Goal: Communication & Community: Participate in discussion

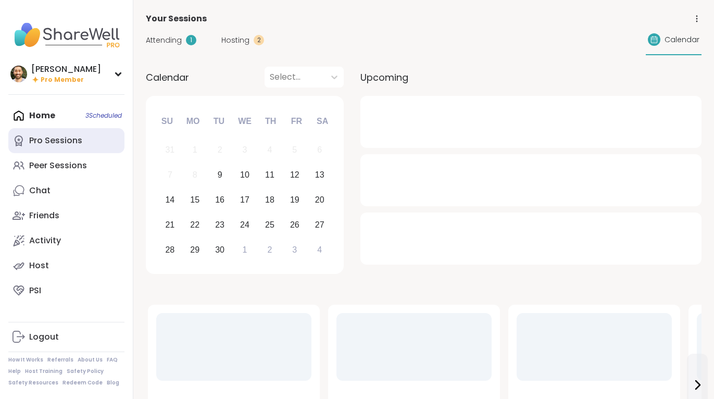
click at [48, 137] on div "Pro Sessions" at bounding box center [55, 140] width 53 height 11
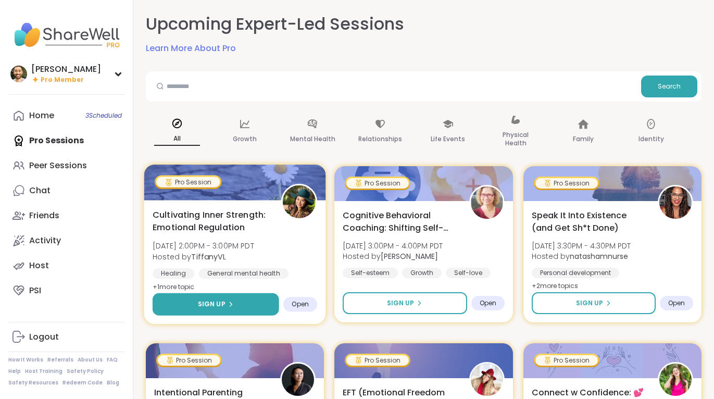
click at [231, 305] on icon at bounding box center [231, 304] width 6 height 6
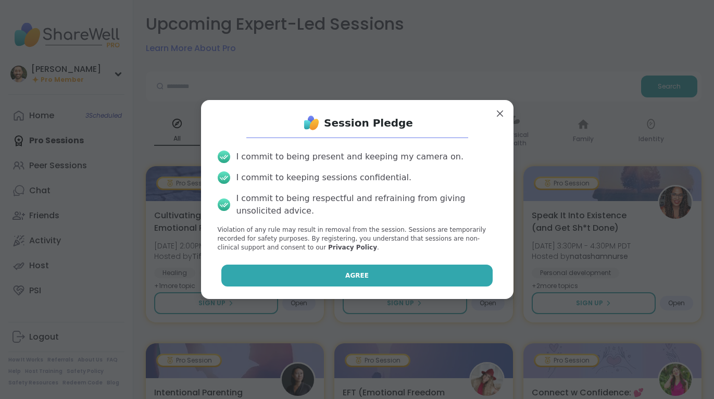
click at [325, 279] on button "Agree" at bounding box center [356, 276] width 271 height 22
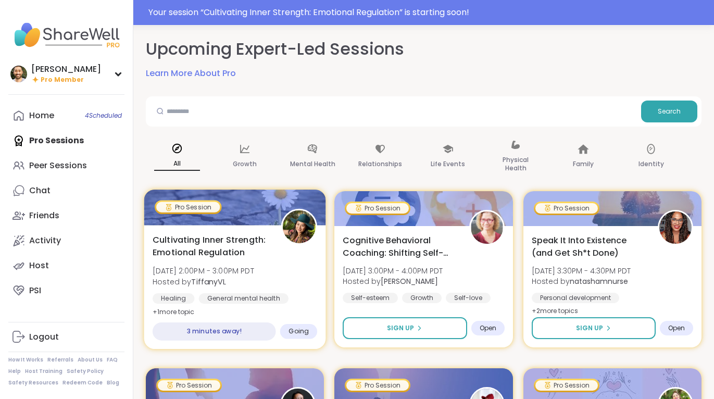
click at [246, 254] on span "Cultivating Inner Strength: Emotional Regulation" at bounding box center [211, 246] width 117 height 26
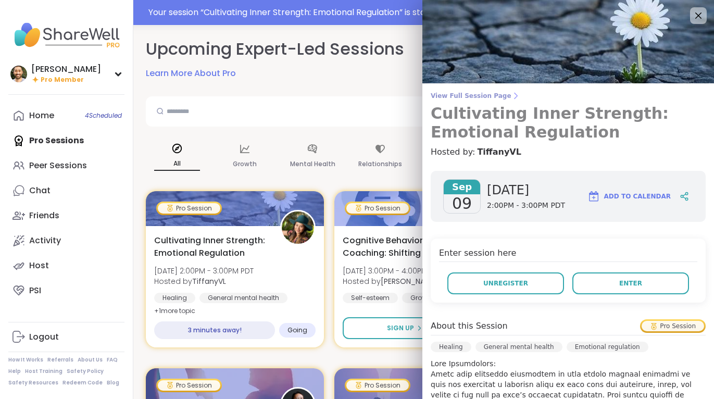
click at [475, 99] on span "View Full Session Page" at bounding box center [568, 96] width 275 height 8
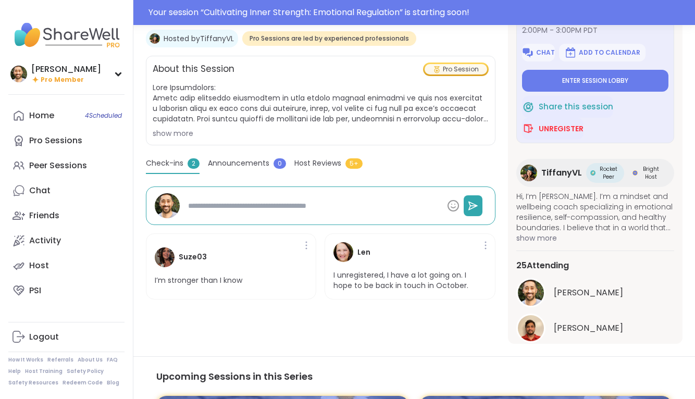
scroll to position [211, 0]
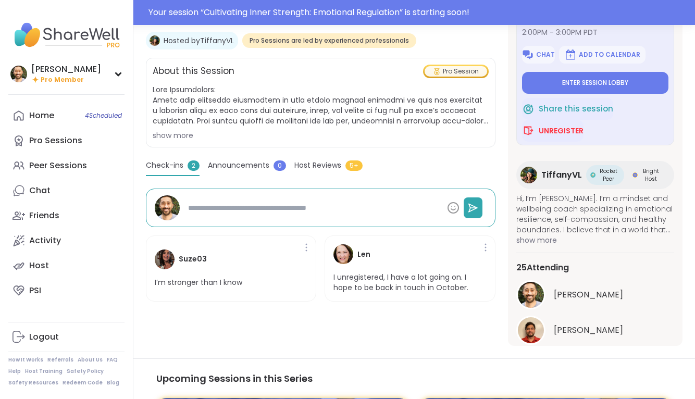
click at [181, 132] on div "show more" at bounding box center [321, 135] width 336 height 10
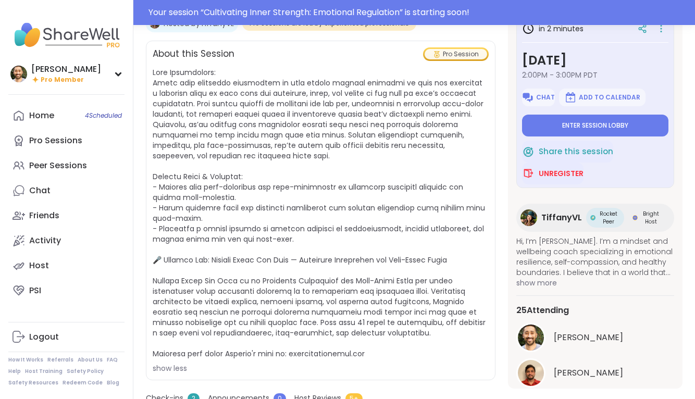
scroll to position [234, 0]
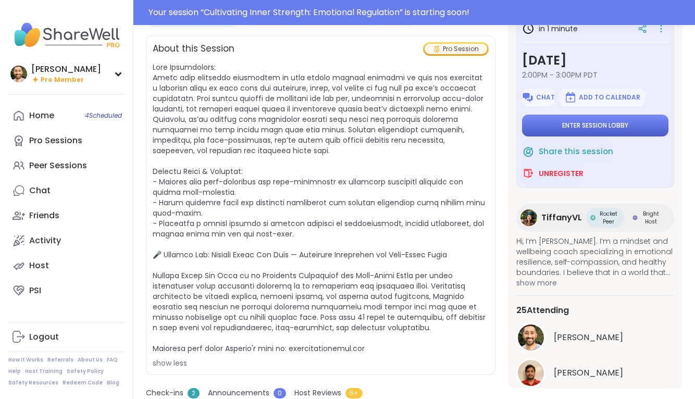
click at [587, 124] on span "Enter session lobby" at bounding box center [595, 125] width 66 height 8
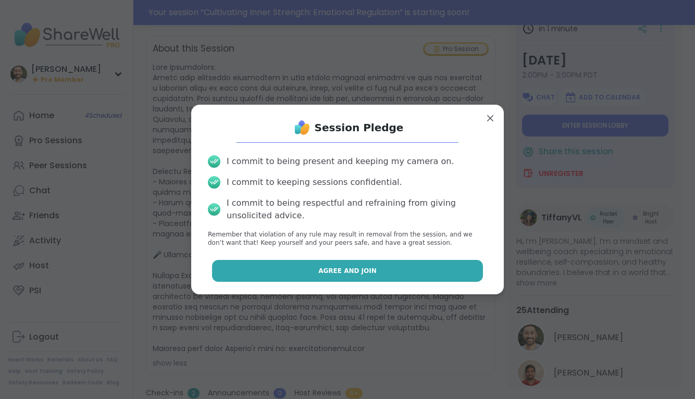
click at [410, 271] on button "Agree and Join" at bounding box center [347, 271] width 271 height 22
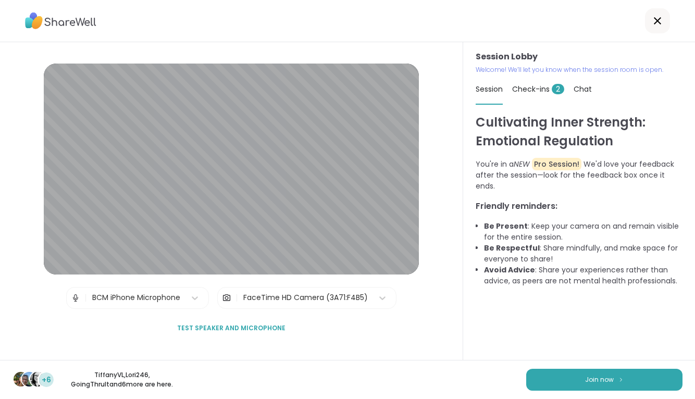
click at [537, 83] on div "Check-ins 2" at bounding box center [538, 88] width 52 height 29
type textarea "*"
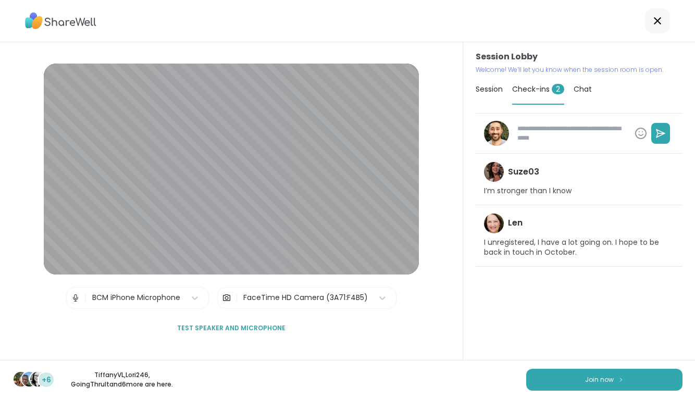
click at [579, 91] on span "Chat" at bounding box center [583, 89] width 18 height 10
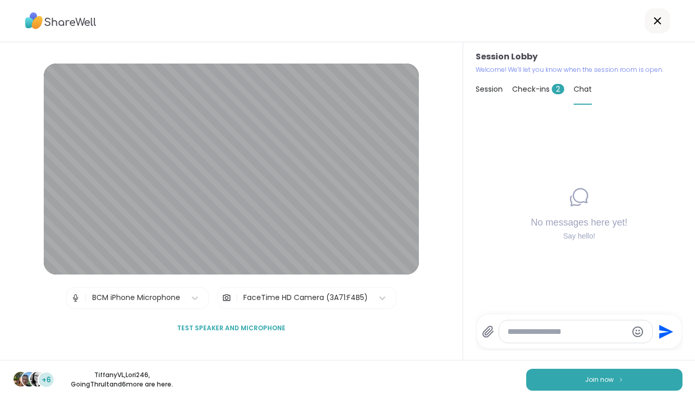
click at [489, 90] on span "Session" at bounding box center [489, 89] width 27 height 10
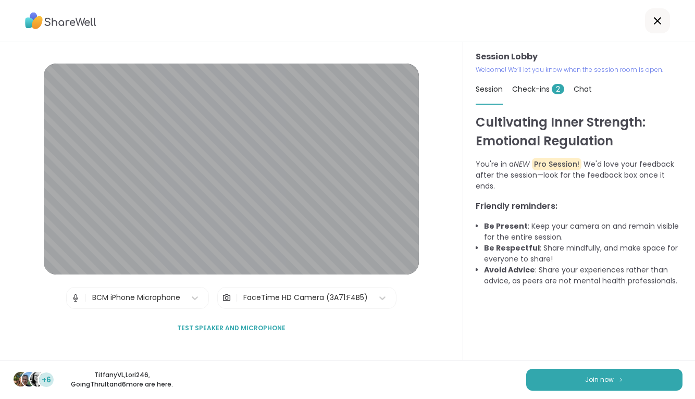
click at [577, 97] on div "Chat" at bounding box center [583, 88] width 18 height 29
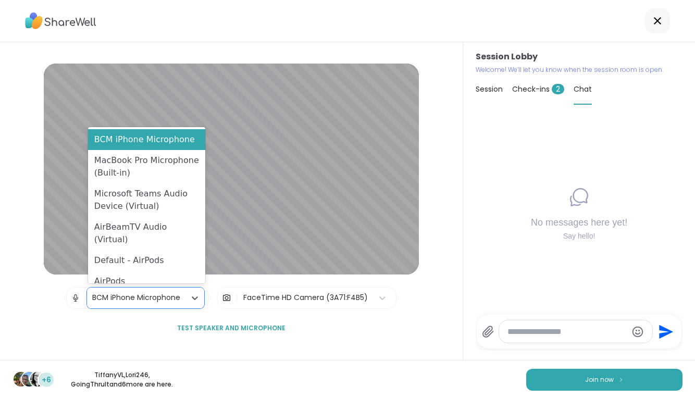
click at [159, 300] on div "BCM iPhone Microphone" at bounding box center [136, 297] width 88 height 11
click at [163, 250] on div "Default - AirPods" at bounding box center [146, 260] width 117 height 21
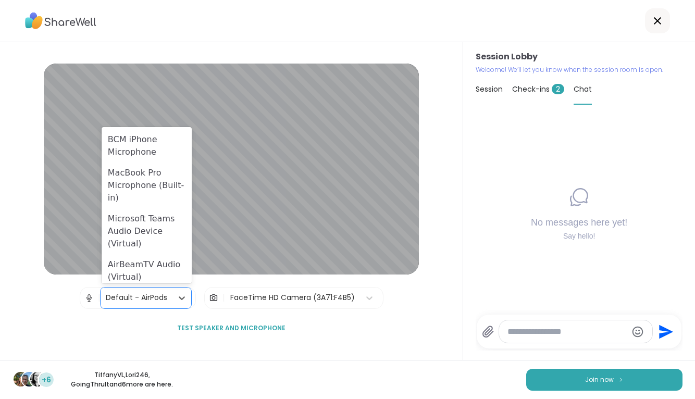
click at [158, 298] on div "Default - AirPods" at bounding box center [136, 297] width 61 height 11
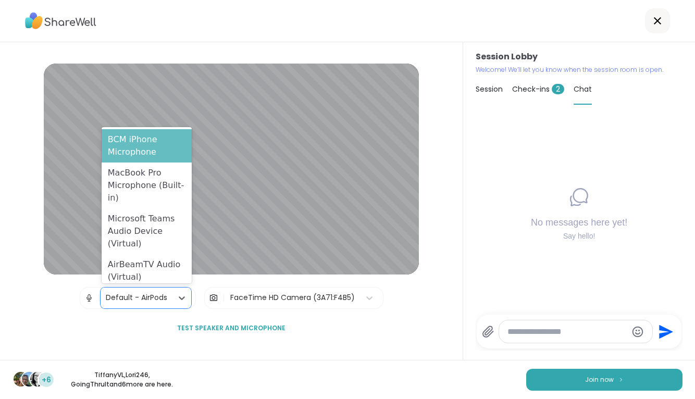
click at [153, 149] on div "BCM iPhone Microphone" at bounding box center [147, 145] width 90 height 33
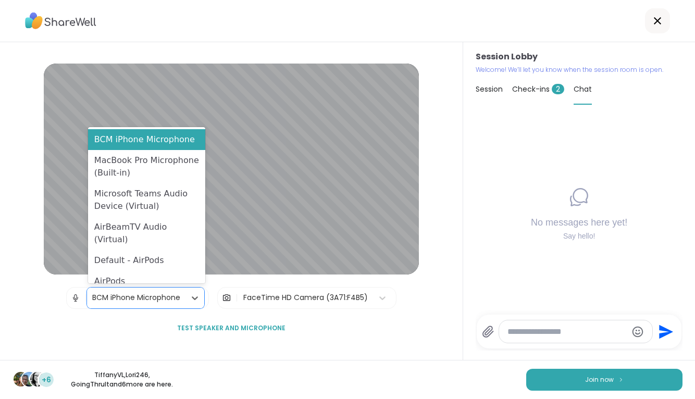
click at [156, 295] on div "BCM iPhone Microphone" at bounding box center [136, 297] width 88 height 11
click at [304, 332] on div "Session Lobby | option BCM iPhone Microphone, selected. BCM iPhone Microphone s…" at bounding box center [231, 202] width 375 height 276
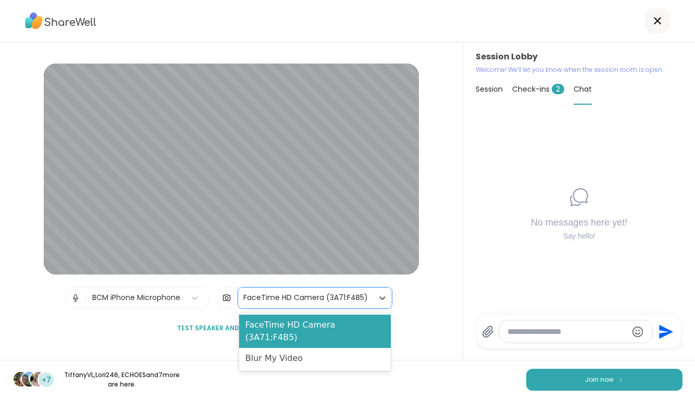
click at [256, 290] on div "FaceTime HD Camera (3A71:F4B5)" at bounding box center [305, 298] width 135 height 21
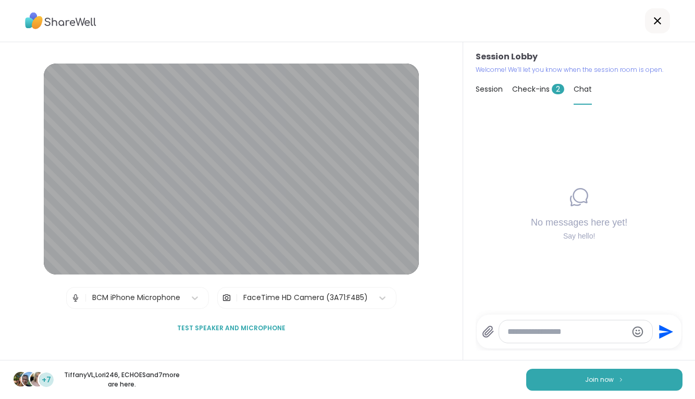
click at [155, 339] on div "Session Lobby | BCM iPhone Microphone | FaceTime HD Camera (3A71:F4B5) Test spe…" at bounding box center [231, 202] width 375 height 276
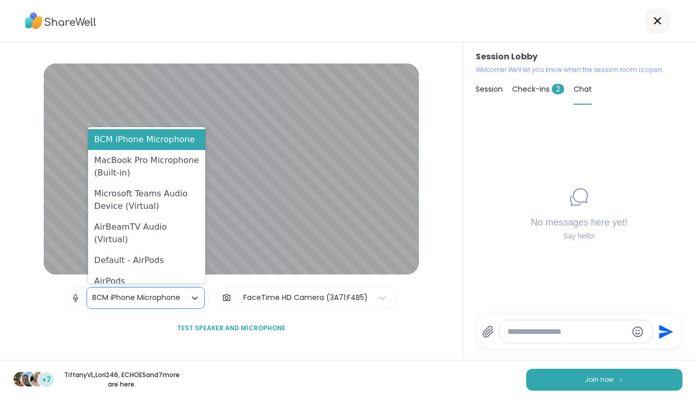
click at [180, 301] on div "BCM iPhone Microphone" at bounding box center [136, 297] width 88 height 11
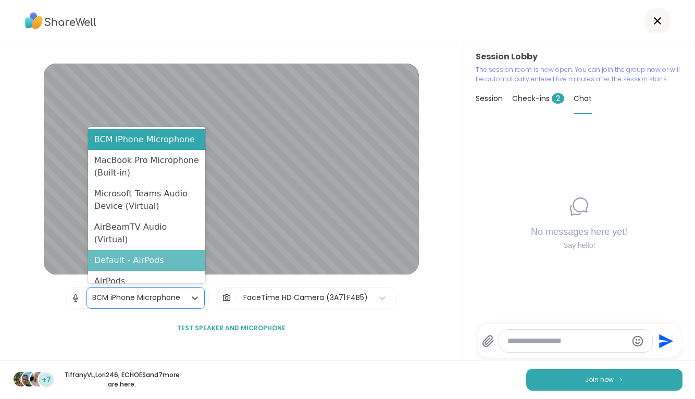
click at [152, 253] on div "Default - AirPods" at bounding box center [146, 260] width 117 height 21
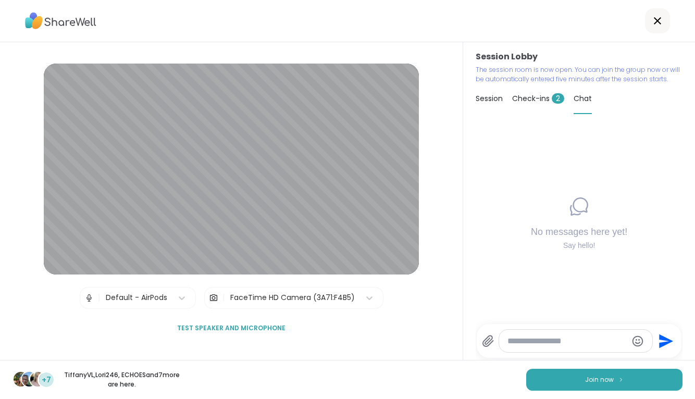
click at [319, 327] on div "Session Lobby | Default - AirPods | FaceTime HD Camera (3A71:F4B5) Test speaker…" at bounding box center [231, 202] width 375 height 276
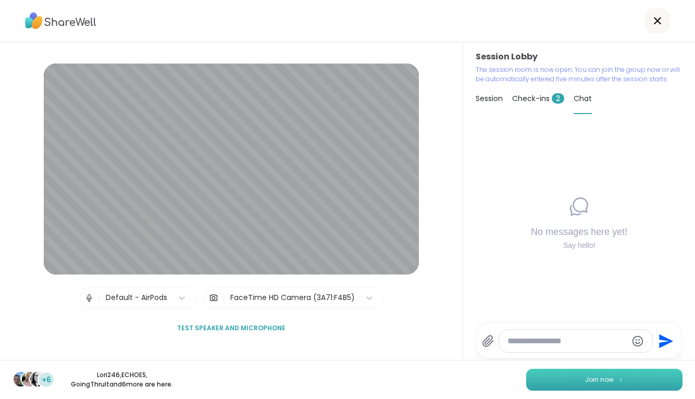
click at [581, 374] on button "Join now" at bounding box center [604, 380] width 156 height 22
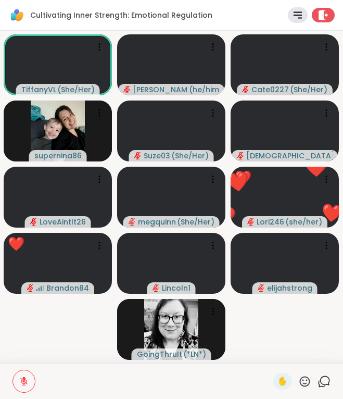
click at [306, 380] on icon at bounding box center [305, 381] width 10 height 10
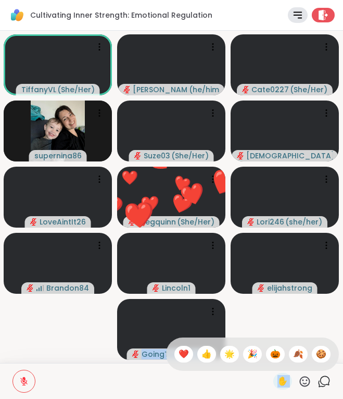
drag, startPoint x: 193, startPoint y: 356, endPoint x: 28, endPoint y: 330, distance: 166.7
click at [28, 331] on div "Cultivating Inner Strength: Emotional Regulation Rules Leave TiffanyVL ( She/He…" at bounding box center [171, 199] width 343 height 399
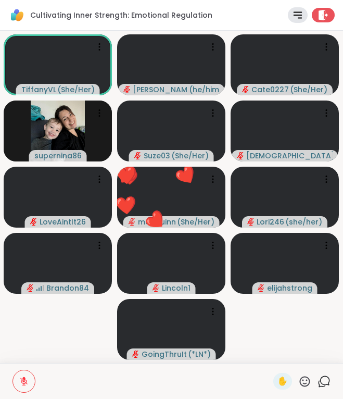
click at [36, 352] on video-player-container "TiffanyVL ( She/Her ) brett ( he/him ) Cate0227 ( She/Her ) supernina86 Suze03 …" at bounding box center [171, 197] width 331 height 324
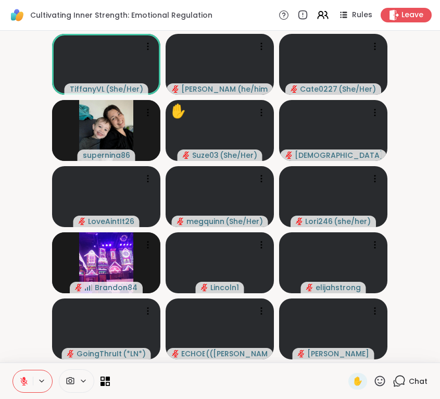
click at [407, 371] on div "✋ Chat" at bounding box center [220, 381] width 440 height 36
click at [406, 365] on div "✋ Chat" at bounding box center [220, 381] width 440 height 36
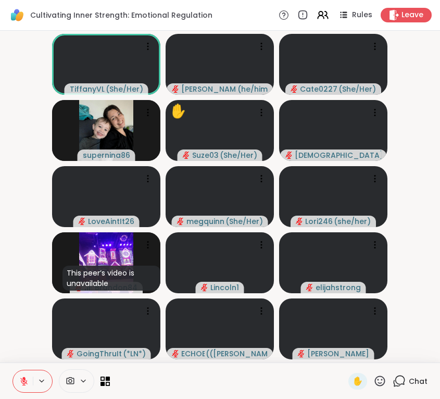
click at [406, 377] on icon at bounding box center [399, 381] width 13 height 13
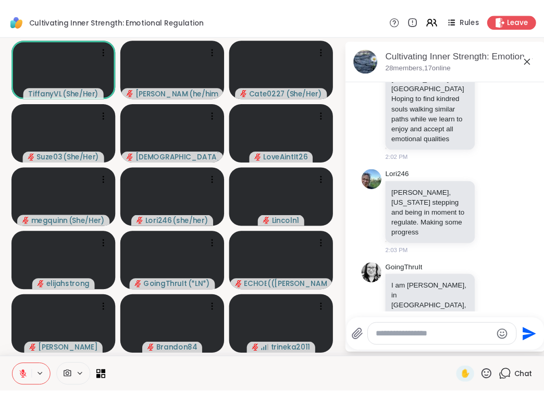
scroll to position [349, 0]
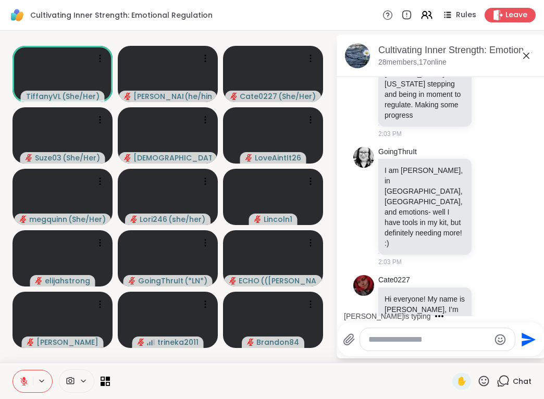
click at [532, 50] on icon at bounding box center [526, 55] width 13 height 13
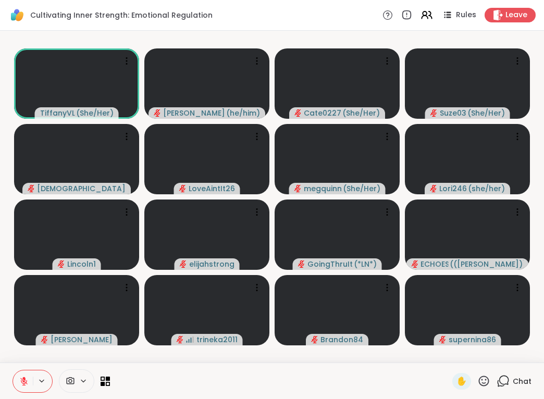
click at [504, 381] on icon at bounding box center [502, 381] width 13 height 13
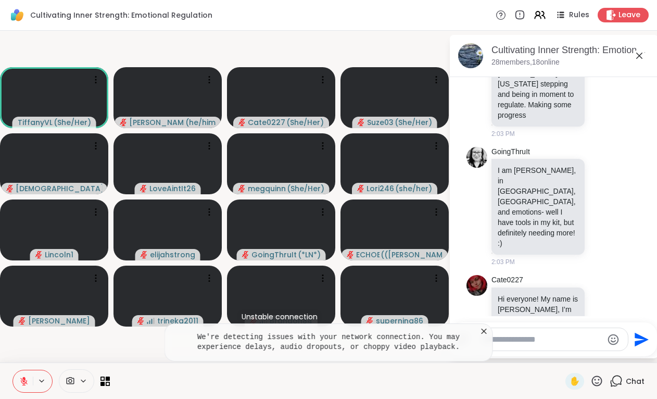
click at [485, 330] on icon at bounding box center [484, 331] width 5 height 5
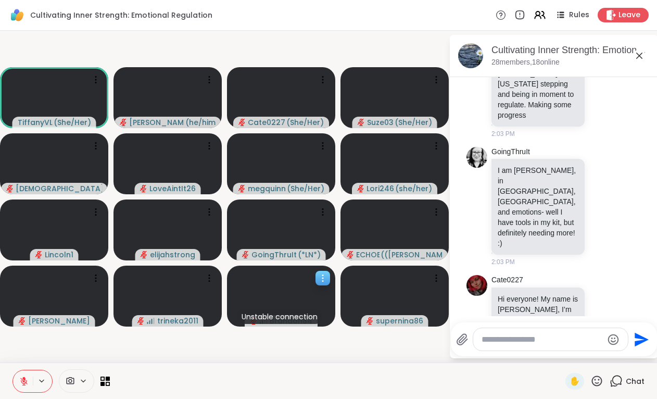
click at [322, 279] on icon at bounding box center [323, 278] width 10 height 10
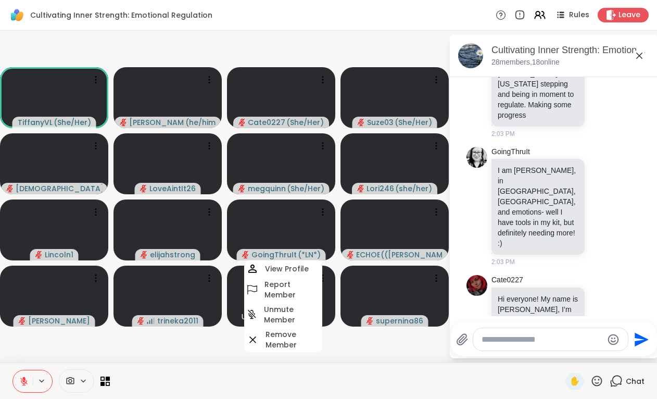
click at [367, 364] on div "✋ Chat" at bounding box center [328, 381] width 657 height 36
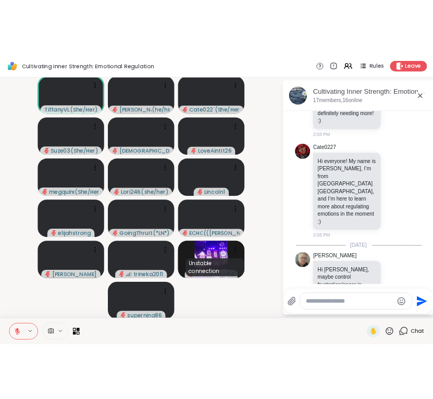
scroll to position [578, 0]
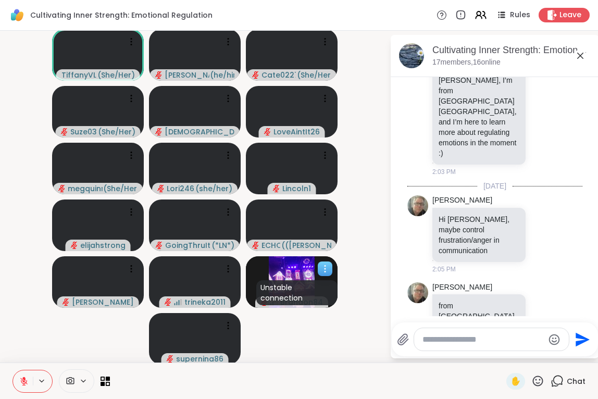
click at [323, 271] on icon at bounding box center [325, 269] width 10 height 10
click at [376, 294] on video-player-container "TiffanyVL ( She/Her ) brett ( he/him ) Cate0227 ( She/Her ) Suze03 ( She/Her ) …" at bounding box center [194, 196] width 377 height 323
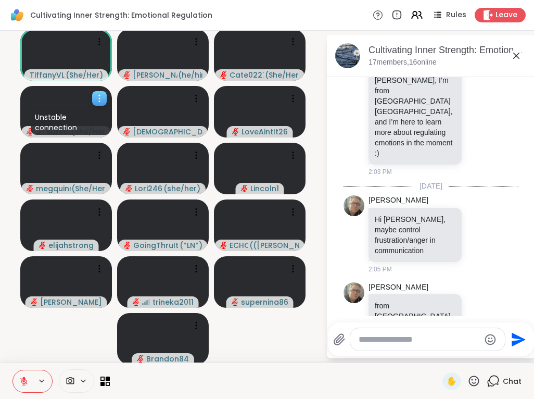
click at [85, 120] on div "Unstable connection" at bounding box center [71, 122] width 81 height 25
click at [5, 207] on div "TiffanyVL ( She/Her ) brett ( he/him ) Cate0227 ( She/Her ) Unstable connection…" at bounding box center [267, 197] width 534 height 332
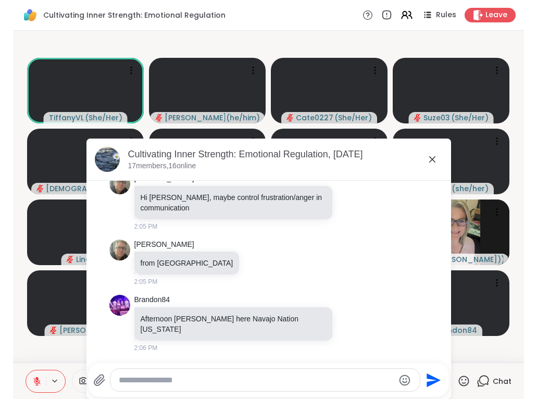
scroll to position [421, 0]
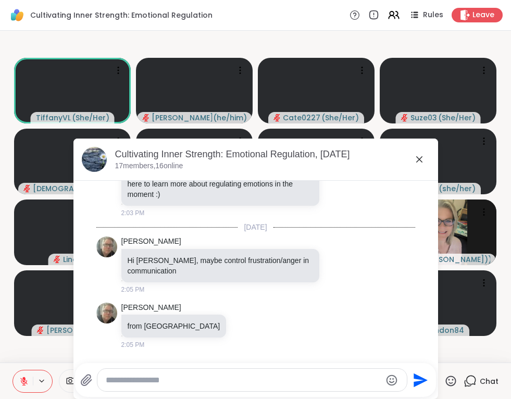
click at [416, 157] on icon at bounding box center [419, 159] width 13 height 13
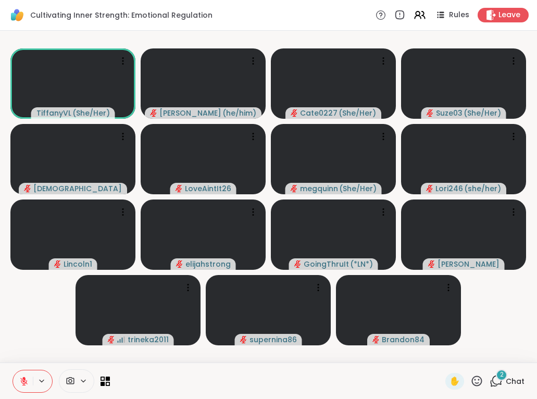
click at [489, 380] on div "✋ 2 Chat" at bounding box center [484, 381] width 79 height 17
click at [500, 383] on icon at bounding box center [496, 381] width 13 height 13
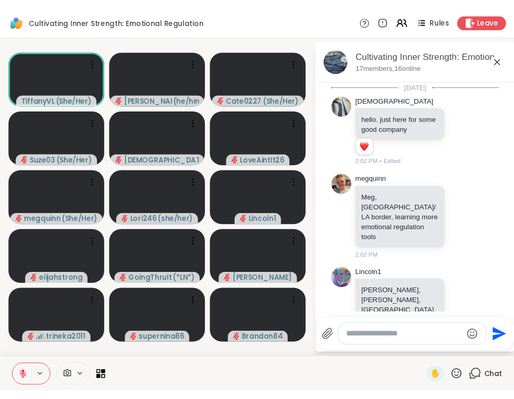
scroll to position [714, 0]
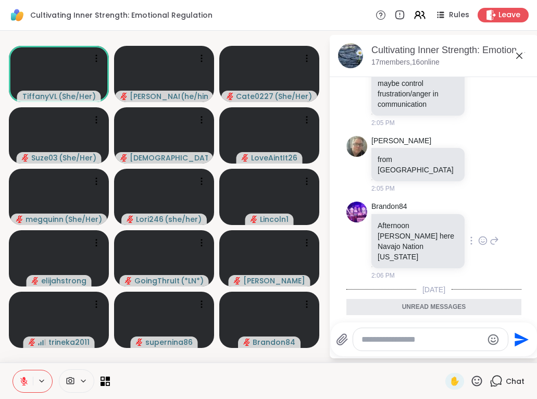
click at [483, 235] on icon at bounding box center [482, 240] width 9 height 10
click at [406, 214] on button "Select Reaction: Heart" at bounding box center [400, 224] width 21 height 21
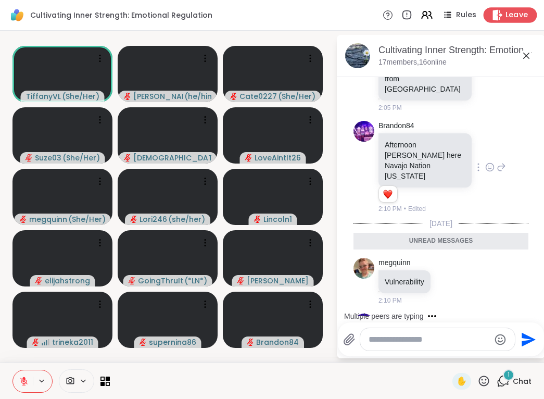
scroll to position [769, 0]
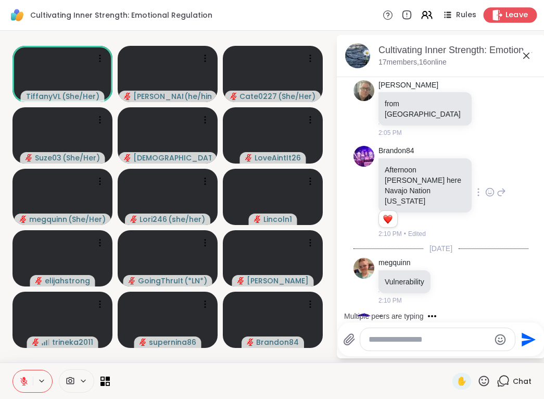
click at [510, 18] on span "Leave" at bounding box center [517, 15] width 23 height 11
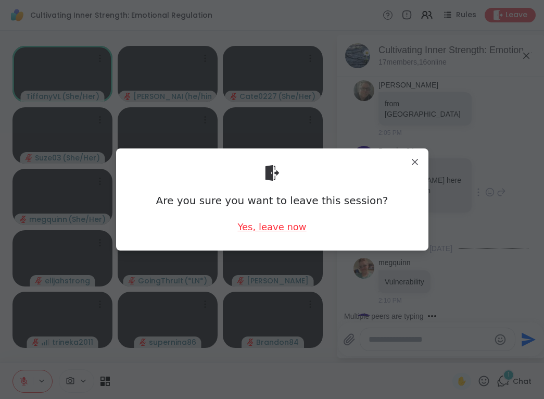
scroll to position [846, 0]
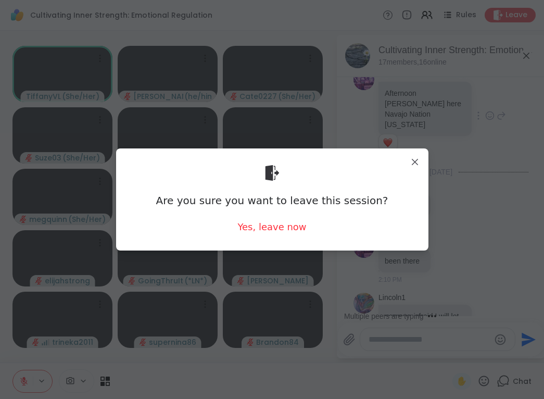
click at [423, 160] on div "Are you sure you want to leave this session? Yes, leave now" at bounding box center [272, 199] width 313 height 102
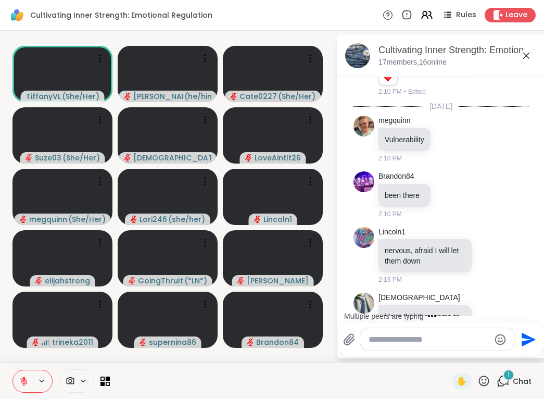
scroll to position [967, 0]
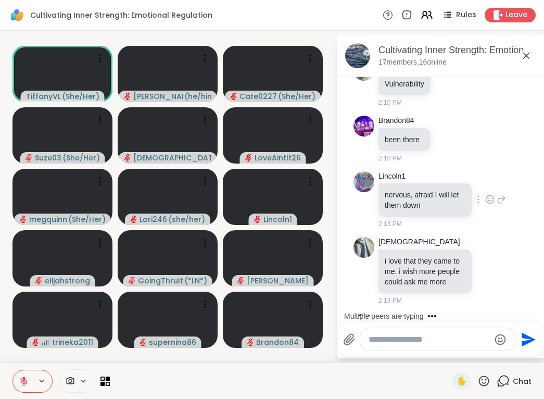
click at [431, 171] on div "Lincoln1 nervous, afraid I will let them down 2:13 PM" at bounding box center [426, 200] width 95 height 58
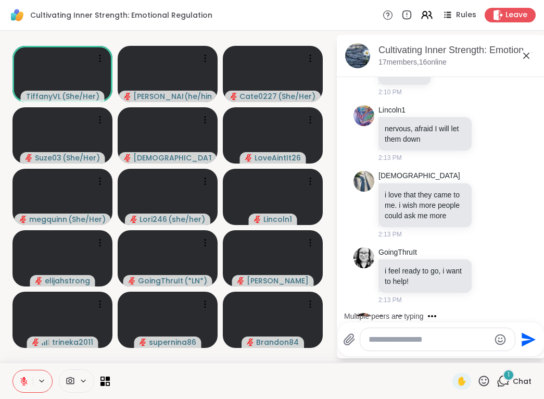
scroll to position [1110, 0]
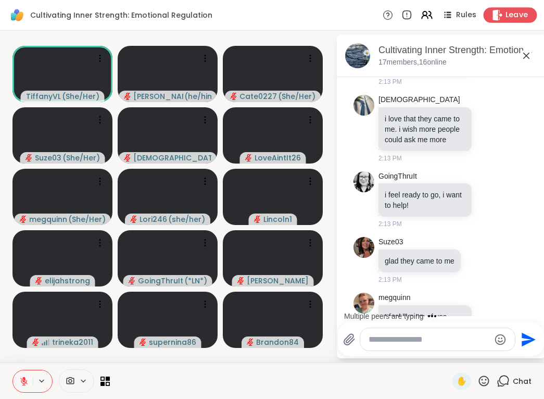
click at [503, 20] on icon at bounding box center [497, 14] width 11 height 11
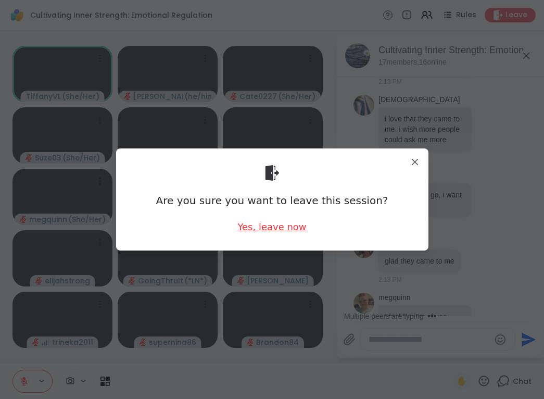
click at [276, 231] on div "Yes, leave now" at bounding box center [272, 226] width 69 height 13
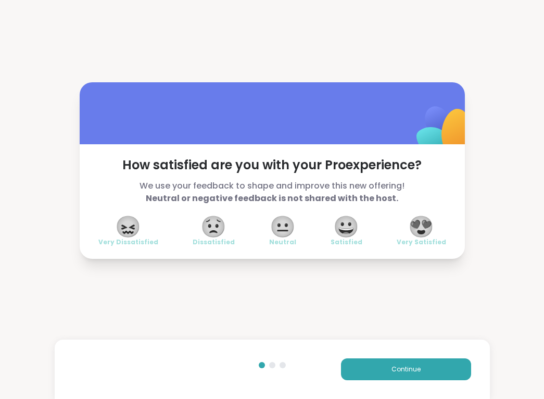
click at [422, 220] on span "😍" at bounding box center [421, 226] width 26 height 19
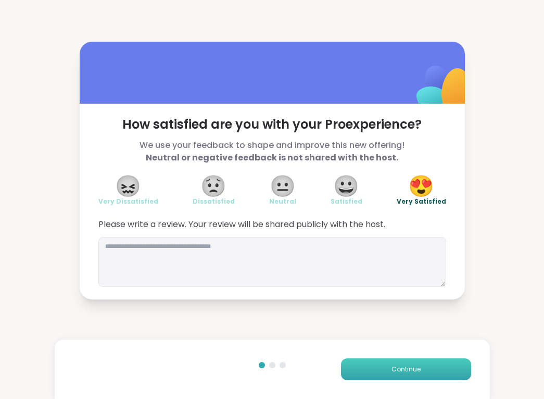
click at [400, 372] on span "Continue" at bounding box center [406, 369] width 29 height 9
